Goal: Find specific page/section: Find specific page/section

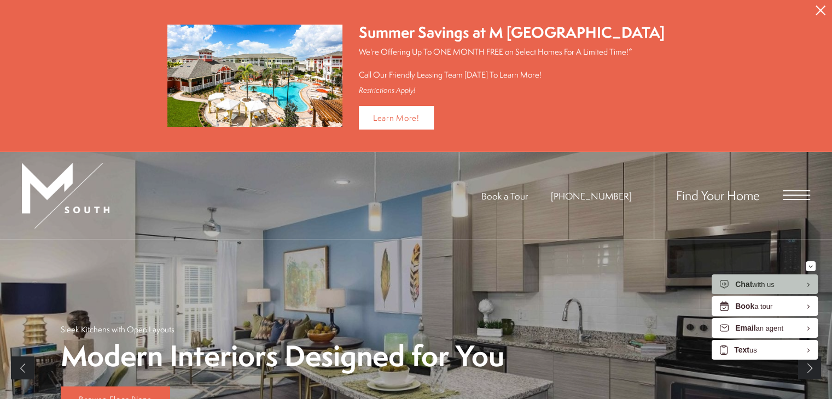
click at [787, 192] on span "Open Menu" at bounding box center [795, 195] width 27 height 10
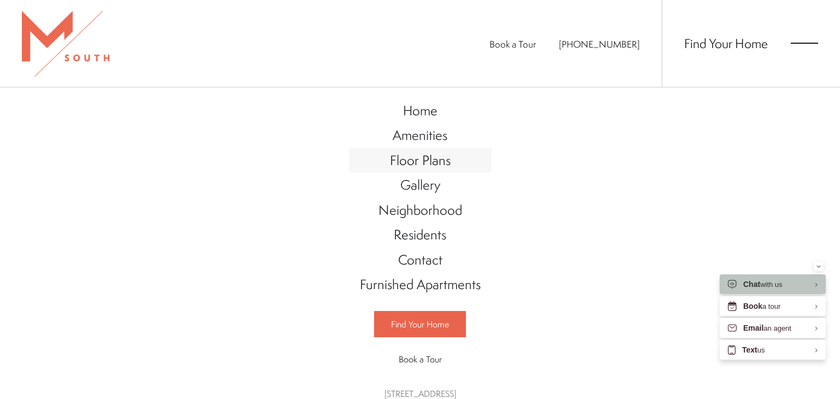
click at [422, 158] on span "Floor Plans" at bounding box center [420, 160] width 61 height 19
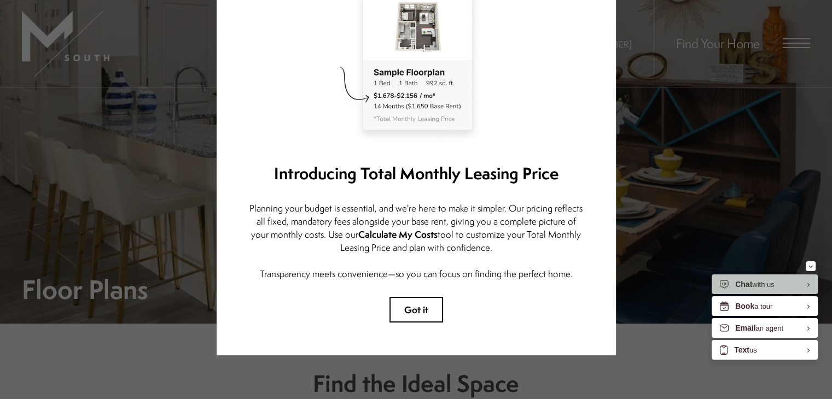
scroll to position [105, 0]
click at [415, 305] on button "Got it" at bounding box center [416, 310] width 54 height 26
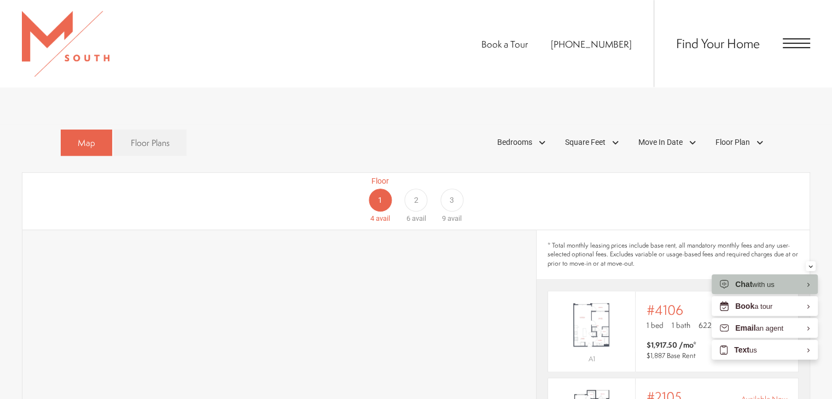
scroll to position [583, 0]
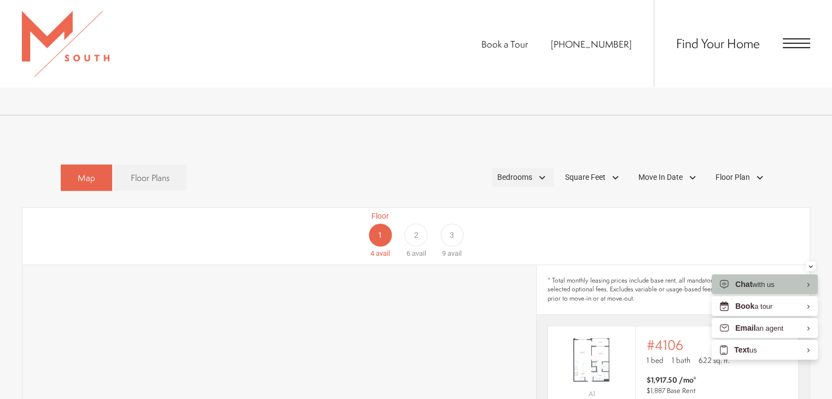
click at [513, 172] on span "Bedrooms" at bounding box center [514, 177] width 35 height 11
click at [504, 202] on span "1 Bedroom" at bounding box center [502, 208] width 55 height 12
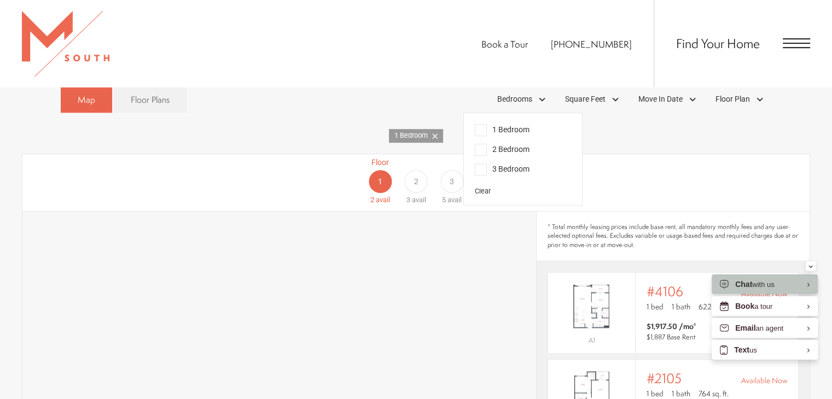
scroll to position [656, 0]
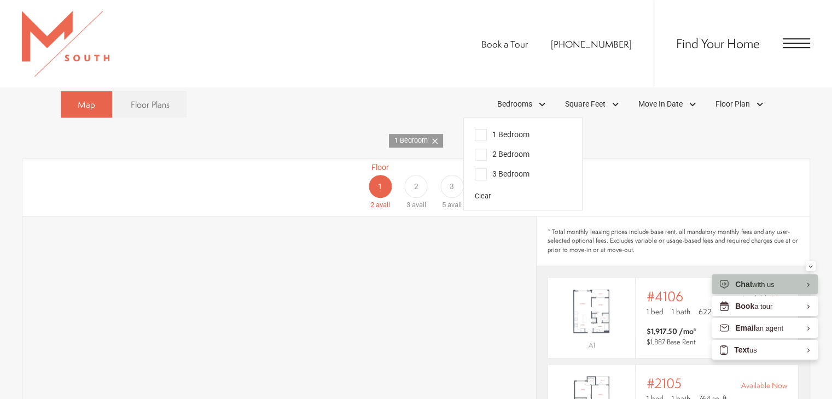
click at [689, 184] on div "Floor 1 2 avail Floor 2 3 avail Floor 3 5 avail" at bounding box center [755, 186] width 787 height 49
click at [137, 97] on link "Floor Plans" at bounding box center [150, 104] width 73 height 27
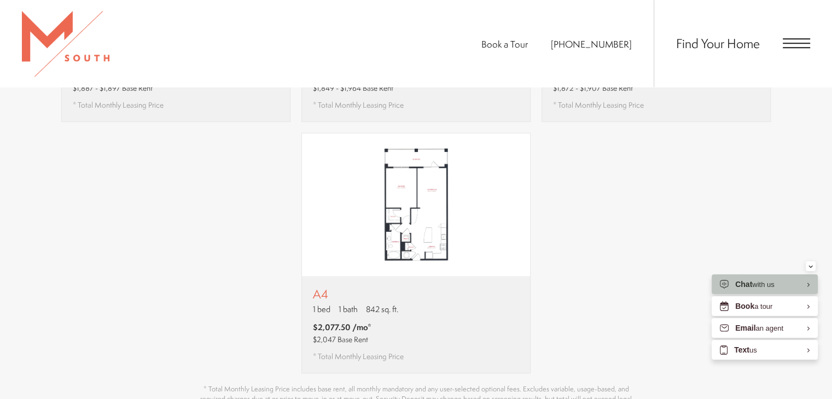
scroll to position [947, 0]
